Goal: Check status: Check status

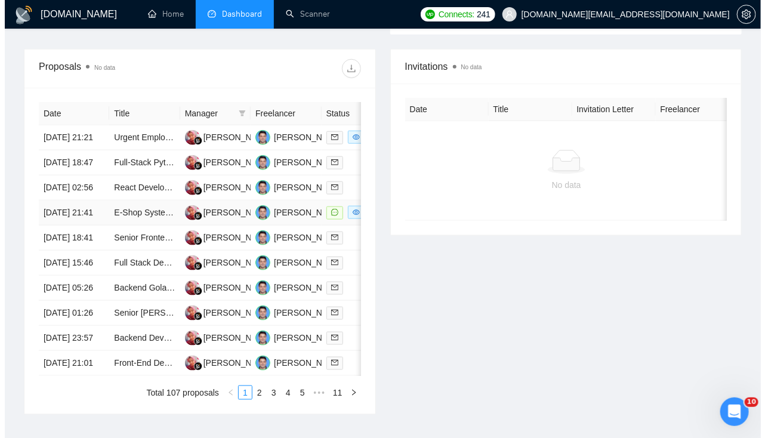
scroll to position [419, 0]
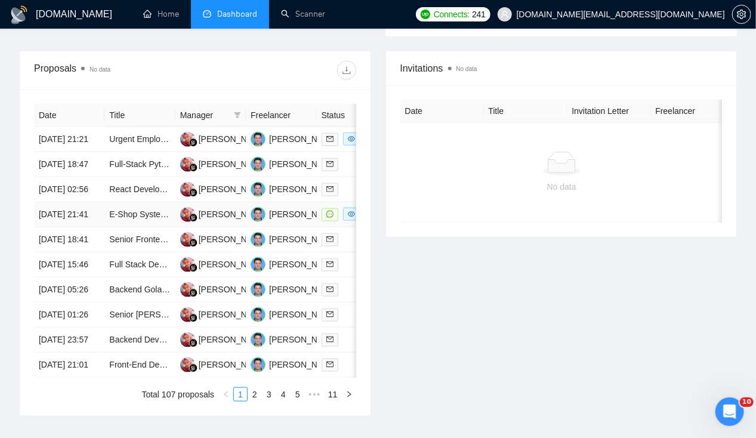
click at [72, 227] on td "[DATE] 21:41" at bounding box center [69, 214] width 70 height 25
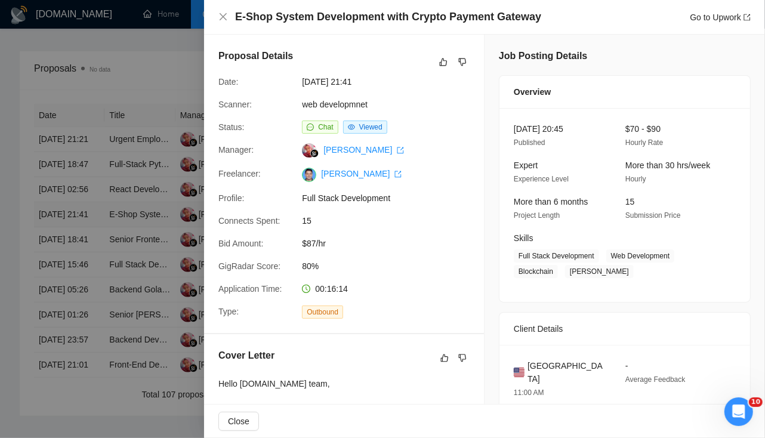
click at [72, 231] on div at bounding box center [382, 219] width 765 height 438
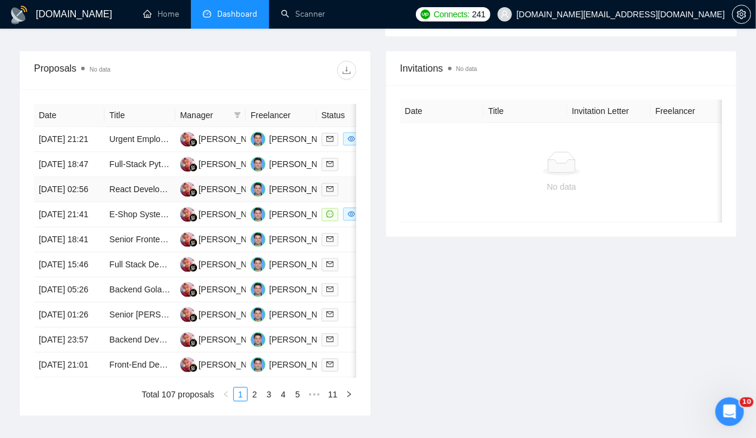
click at [63, 202] on td "[DATE] 02:56" at bounding box center [69, 189] width 70 height 25
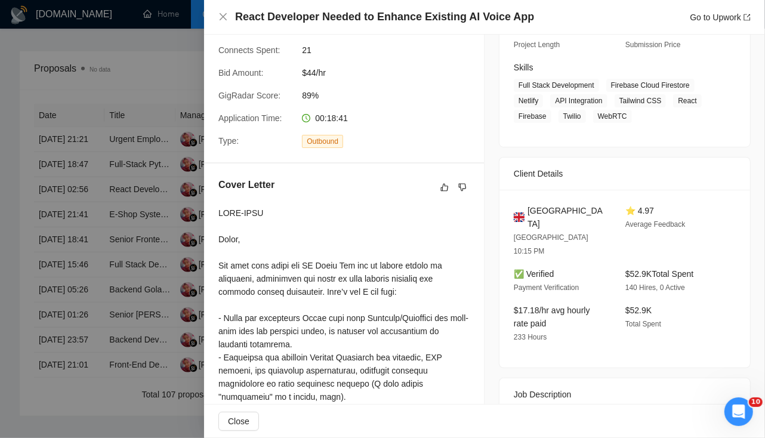
scroll to position [0, 0]
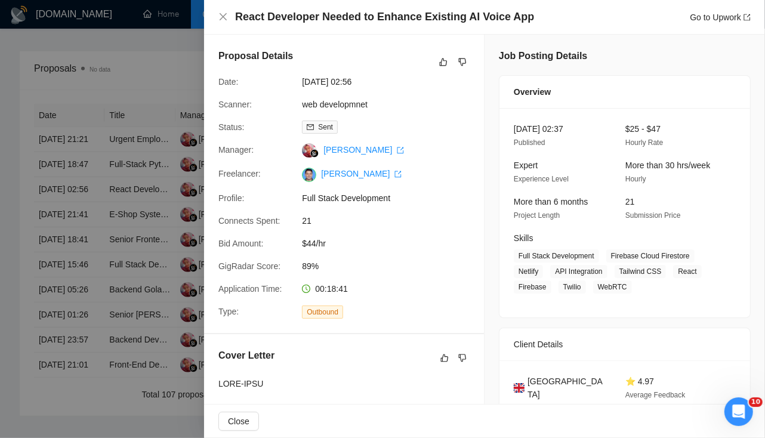
click at [63, 189] on div at bounding box center [382, 219] width 765 height 438
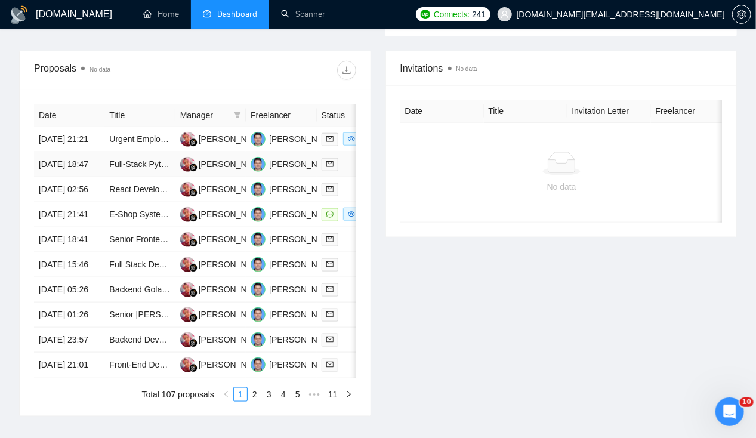
click at [53, 158] on td "16 Aug, 2025 18:47" at bounding box center [69, 164] width 70 height 25
click at [61, 128] on td "16 Aug, 2025 21:21" at bounding box center [69, 139] width 70 height 25
